Goal: Find specific page/section: Find specific page/section

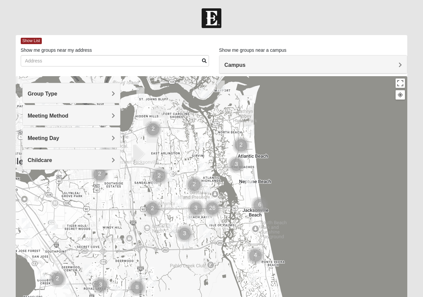
click at [109, 92] on h4 "Group Type" at bounding box center [71, 94] width 87 height 6
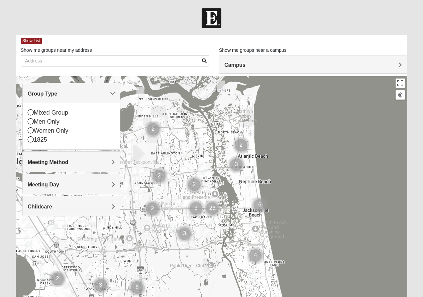
click at [109, 92] on h4 "Group Type" at bounding box center [71, 94] width 87 height 6
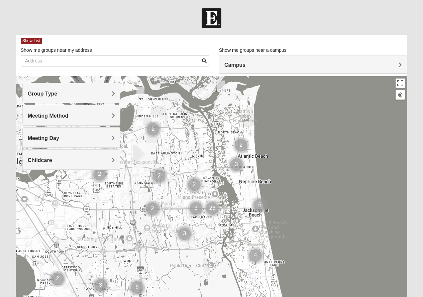
click at [109, 92] on h4 "Group Type" at bounding box center [71, 94] width 87 height 6
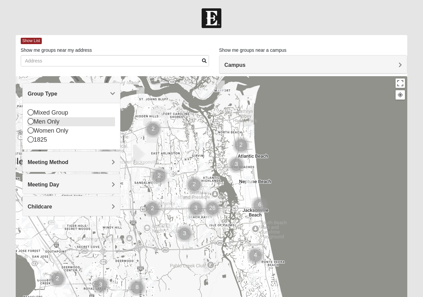
click at [31, 120] on icon at bounding box center [31, 121] width 6 height 6
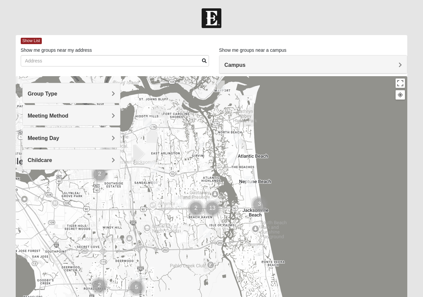
click at [68, 116] on span "Meeting Method" at bounding box center [48, 116] width 41 height 6
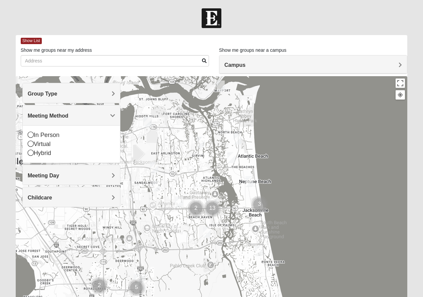
click at [68, 116] on span "Meeting Method" at bounding box center [48, 116] width 41 height 6
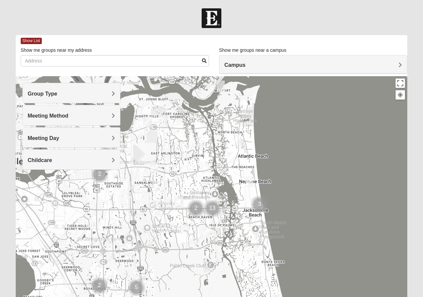
click at [109, 135] on h4 "Meeting Day" at bounding box center [71, 138] width 87 height 6
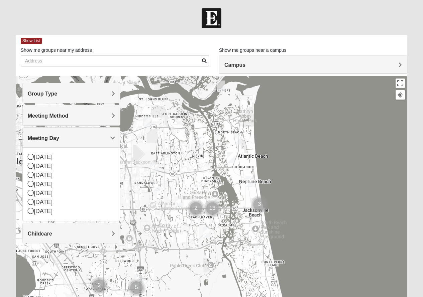
click at [109, 135] on h4 "Meeting Day" at bounding box center [71, 138] width 87 height 6
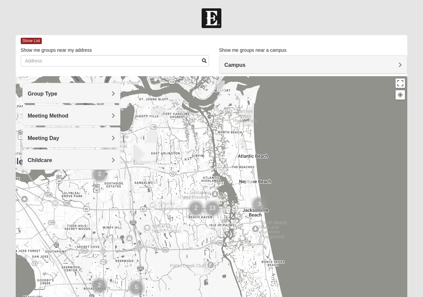
click at [220, 86] on img "Mens Dunckel 32233" at bounding box center [221, 86] width 8 height 11
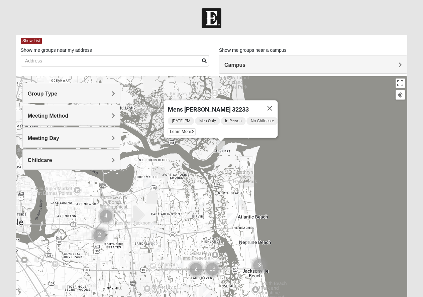
click at [150, 183] on img "Mens Mendonsa 32225" at bounding box center [148, 182] width 8 height 11
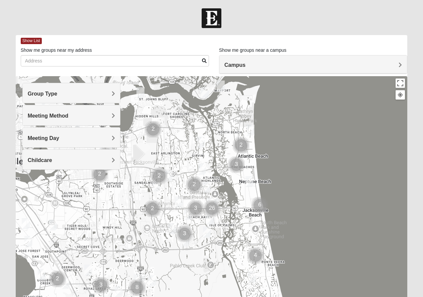
click at [105, 92] on h4 "Group Type" at bounding box center [71, 94] width 87 height 6
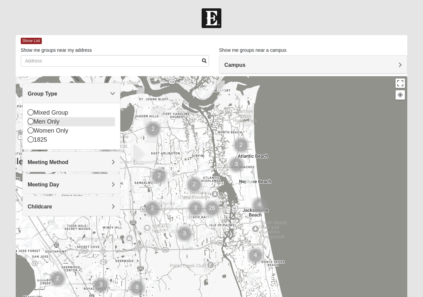
click at [28, 121] on icon at bounding box center [31, 121] width 6 height 6
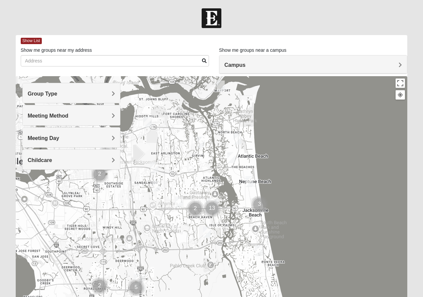
click at [251, 179] on img "Mens Coker 32250" at bounding box center [249, 181] width 8 height 11
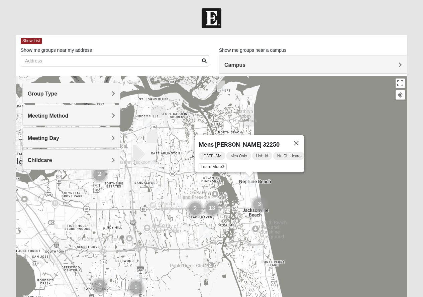
click at [154, 166] on img "Mens Vanning 32224" at bounding box center [154, 167] width 8 height 11
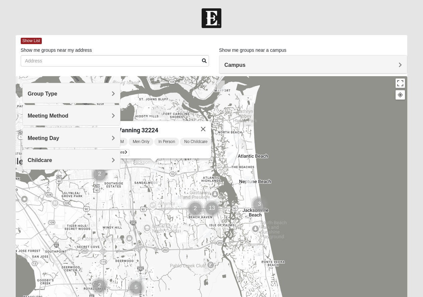
click at [156, 184] on img "Mens Haines 32246" at bounding box center [156, 185] width 8 height 11
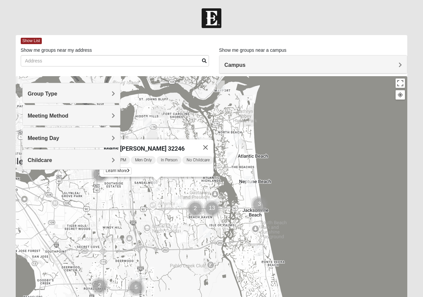
click at [248, 183] on img "Mens Coker 32250" at bounding box center [249, 181] width 8 height 11
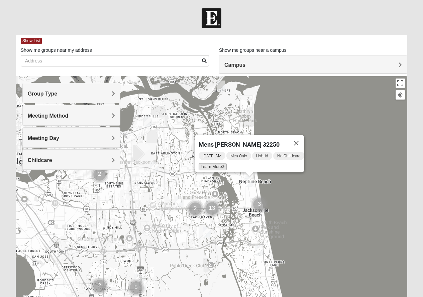
click at [206, 163] on span "Learn More" at bounding box center [212, 166] width 28 height 7
